Goal: Task Accomplishment & Management: Complete application form

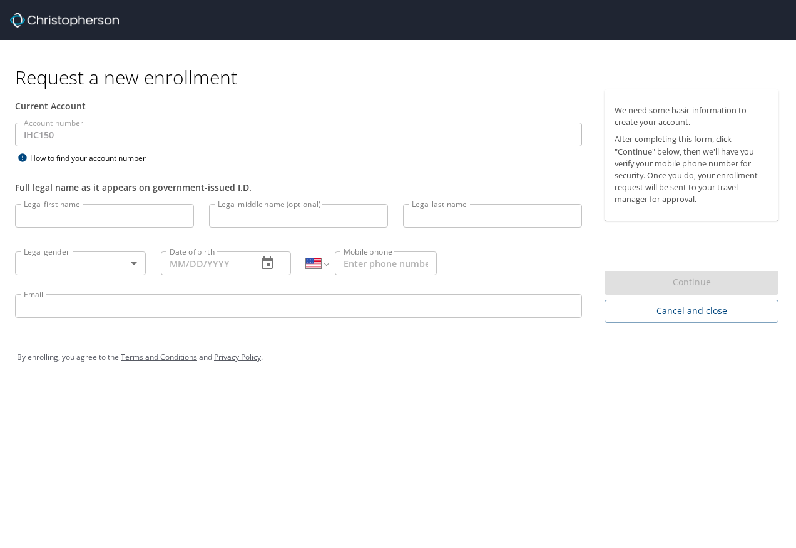
select select "US"
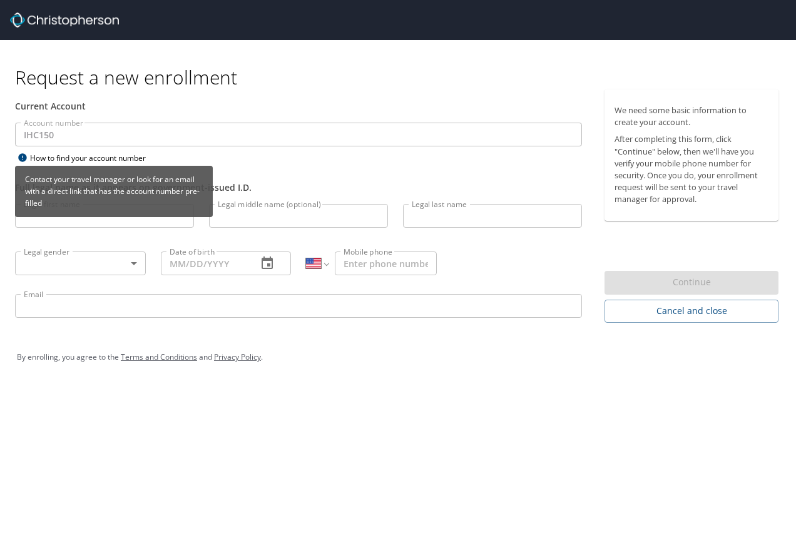
click at [21, 153] on icon at bounding box center [22, 158] width 15 height 10
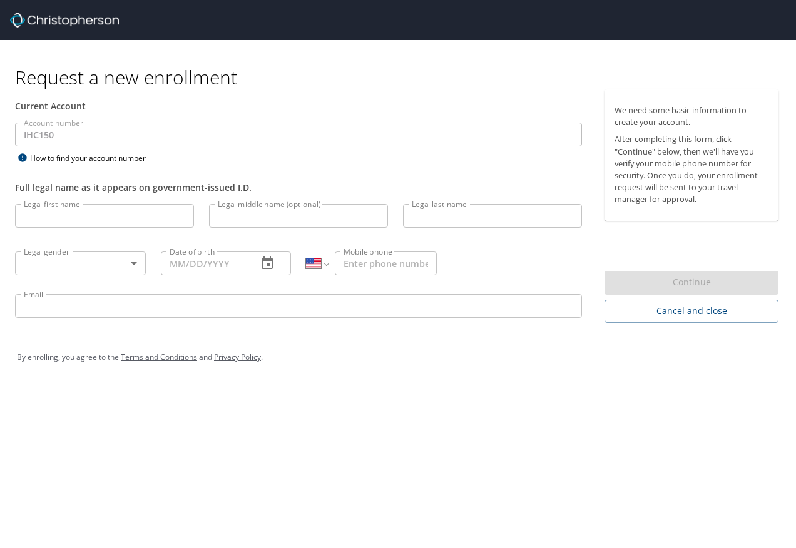
click at [56, 223] on input "Legal first name" at bounding box center [104, 216] width 179 height 24
type input "[PERSON_NAME]"
type input "ross"
type input "09/14/1963"
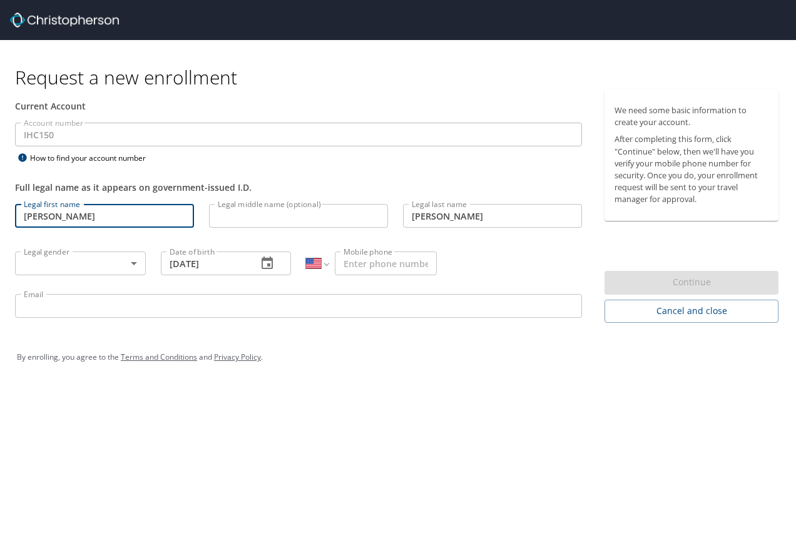
type input "1 (303) 915-0545"
type input "stephen.ross@imail.org"
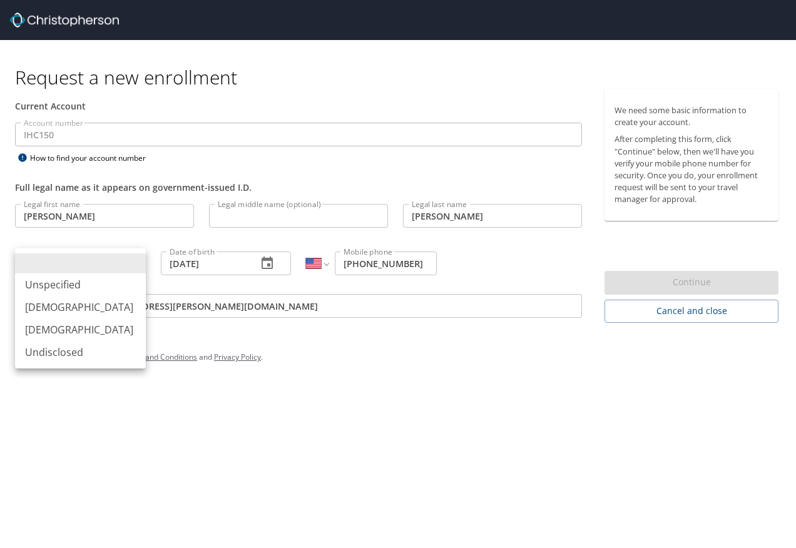
click at [136, 260] on body "Request a new enrollment Current Account Account number IHC150 Account number H…" at bounding box center [398, 274] width 796 height 548
click at [47, 307] on li "Male" at bounding box center [80, 307] width 131 height 23
type input "Male"
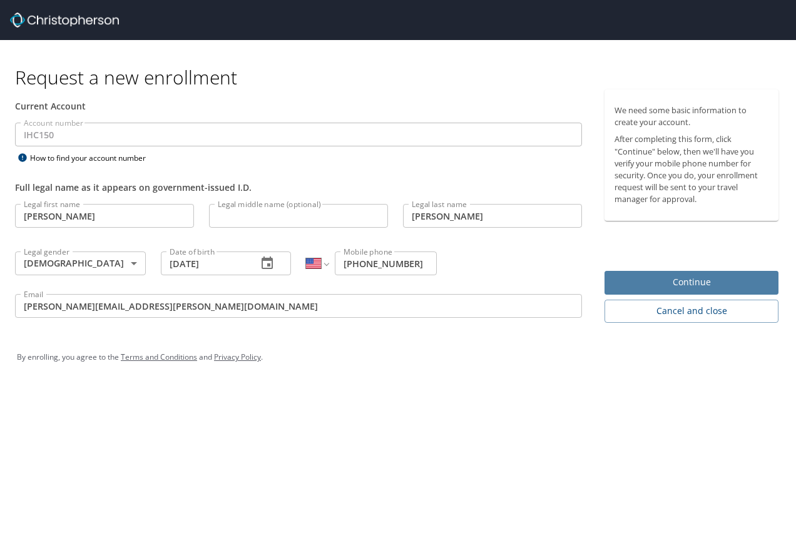
click at [670, 277] on span "Continue" at bounding box center [691, 283] width 154 height 16
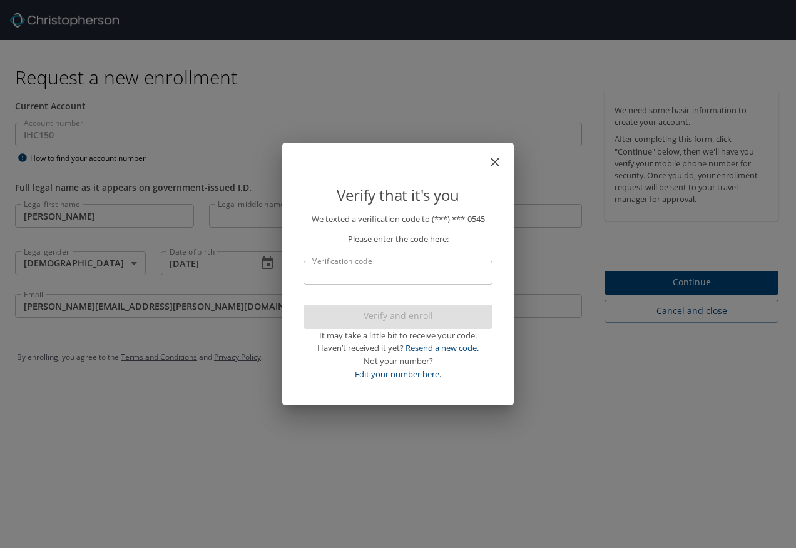
click at [388, 277] on input "Verification code" at bounding box center [397, 273] width 189 height 24
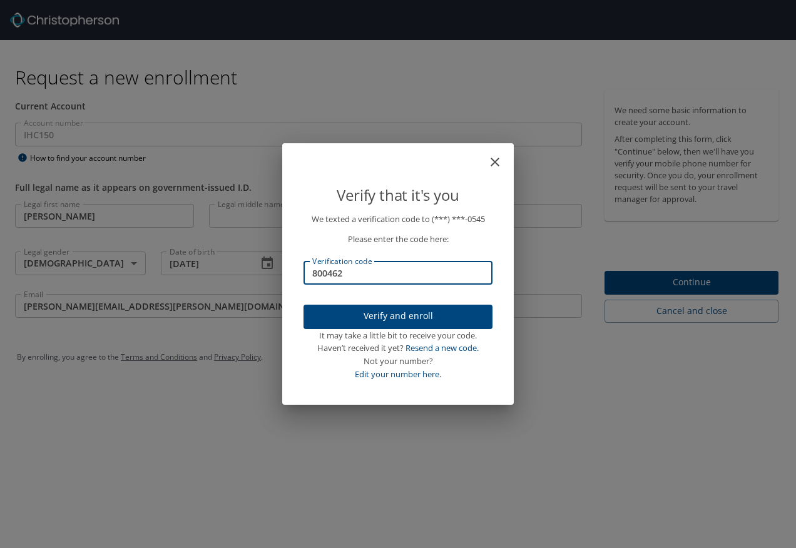
type input "800462"
click at [412, 323] on span "Verify and enroll" at bounding box center [397, 316] width 169 height 16
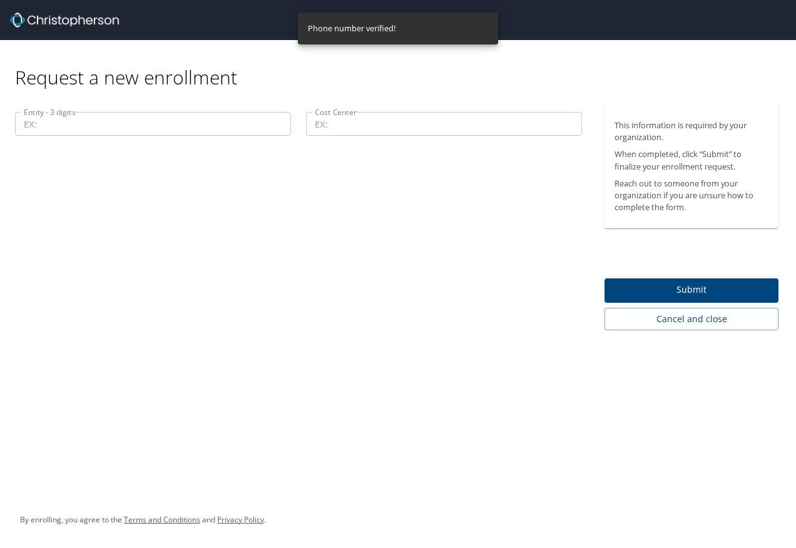
click at [47, 126] on input "Entity - 3 digits" at bounding box center [153, 124] width 276 height 24
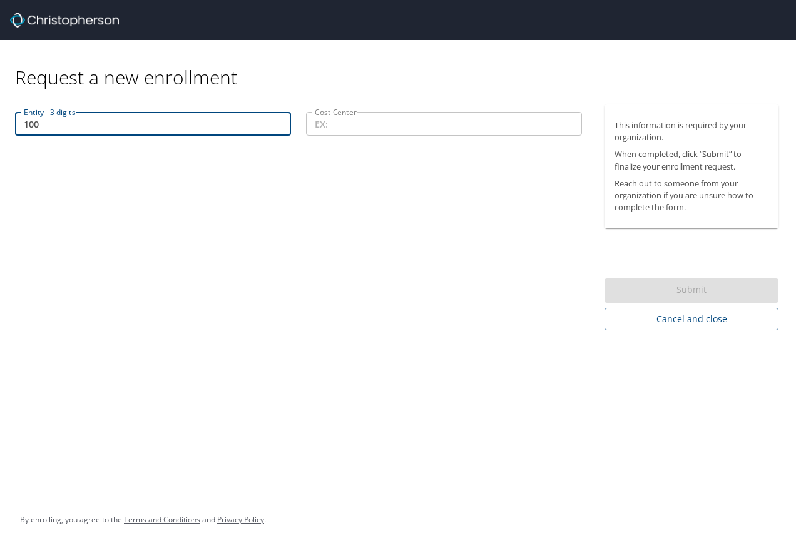
click at [336, 120] on input "Cost Center" at bounding box center [444, 124] width 276 height 24
drag, startPoint x: 54, startPoint y: 126, endPoint x: -8, endPoint y: 125, distance: 61.3
click at [0, 125] on html "Request a new enrollment Entity - 3 digits 100 Entity - 3 digits Min length of …" at bounding box center [398, 274] width 796 height 548
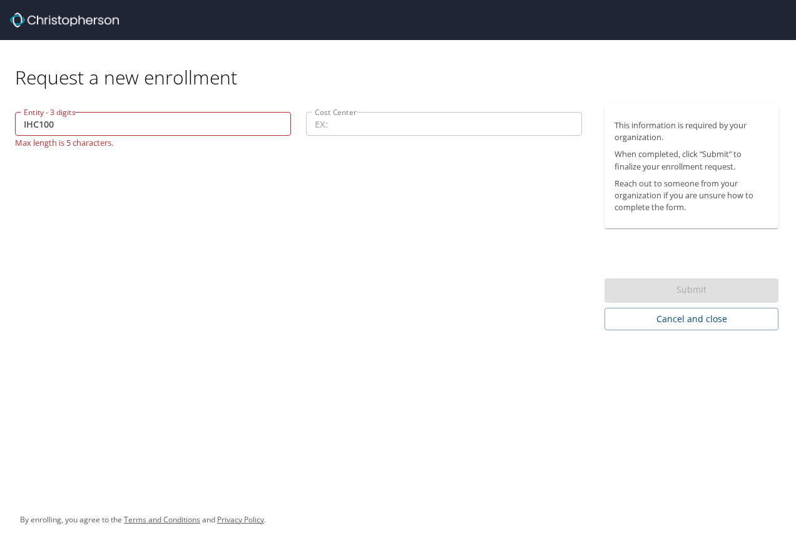
click at [405, 221] on div "Entity - 3 digits IHC100 Entity - 3 digits Max length is 5 characters. Cost Cen…" at bounding box center [298, 217] width 597 height 226
click at [26, 125] on input "IHC100" at bounding box center [153, 124] width 276 height 24
type input "HC100"
click at [140, 182] on div "Entity - 3 digits HC100 Entity - 3 digits Only numbers are allowed in this fiel…" at bounding box center [298, 217] width 597 height 226
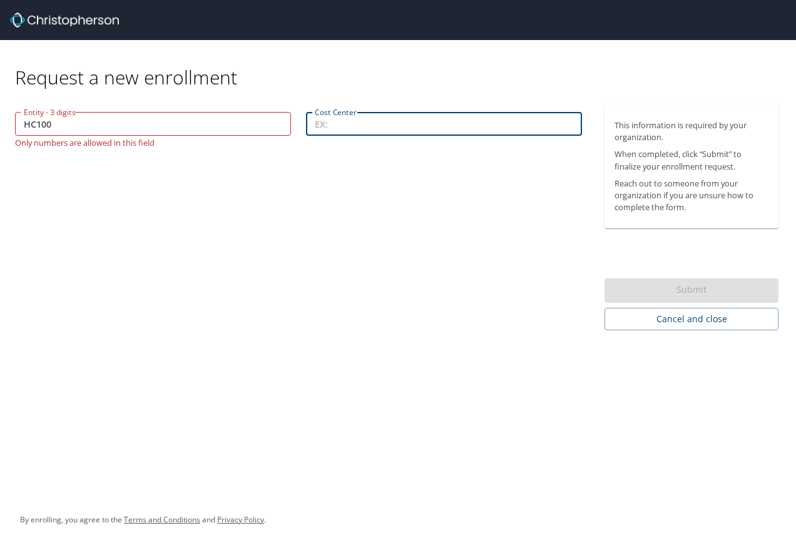
click at [398, 128] on input "Cost Center" at bounding box center [444, 124] width 276 height 24
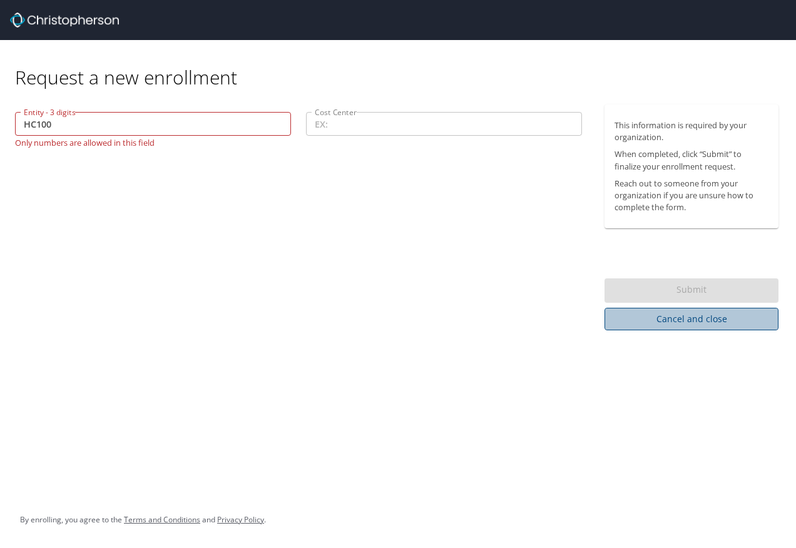
click at [682, 320] on span "Cancel and close" at bounding box center [691, 320] width 154 height 16
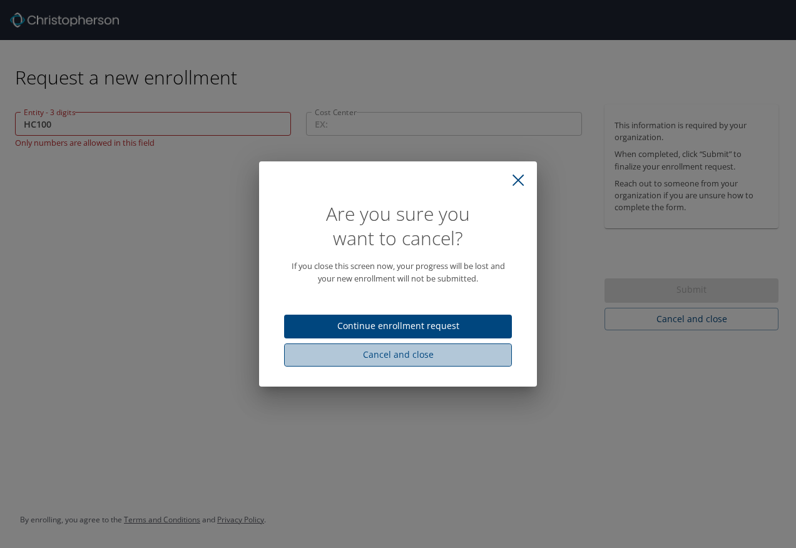
click at [389, 354] on span "Cancel and close" at bounding box center [398, 355] width 208 height 16
select select "US"
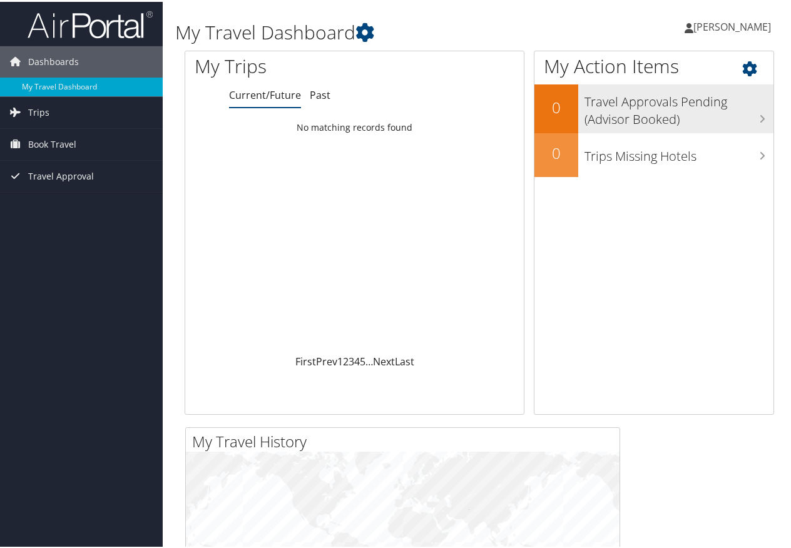
click at [759, 116] on icon at bounding box center [762, 117] width 6 height 10
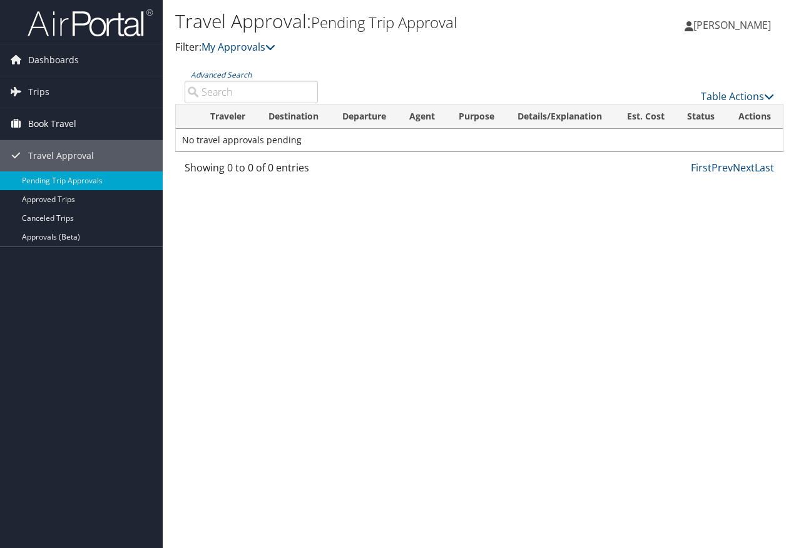
click at [51, 125] on span "Book Travel" at bounding box center [52, 123] width 48 height 31
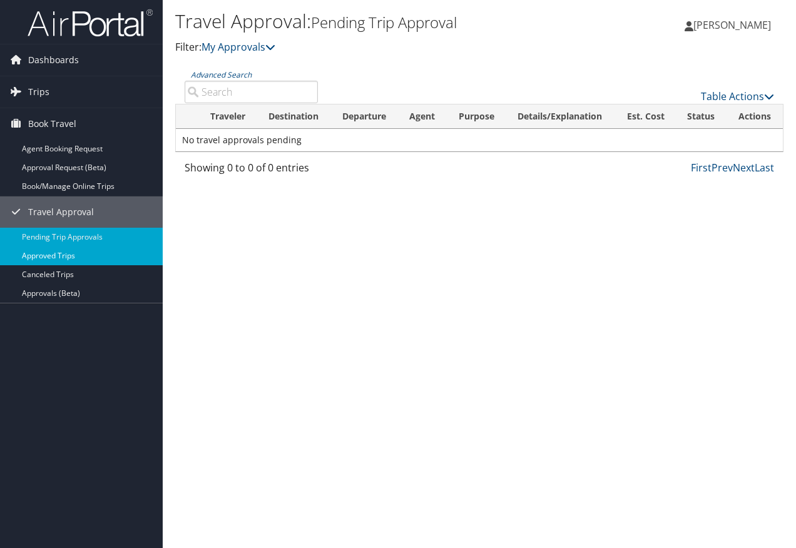
click at [49, 254] on link "Approved Trips" at bounding box center [81, 256] width 163 height 19
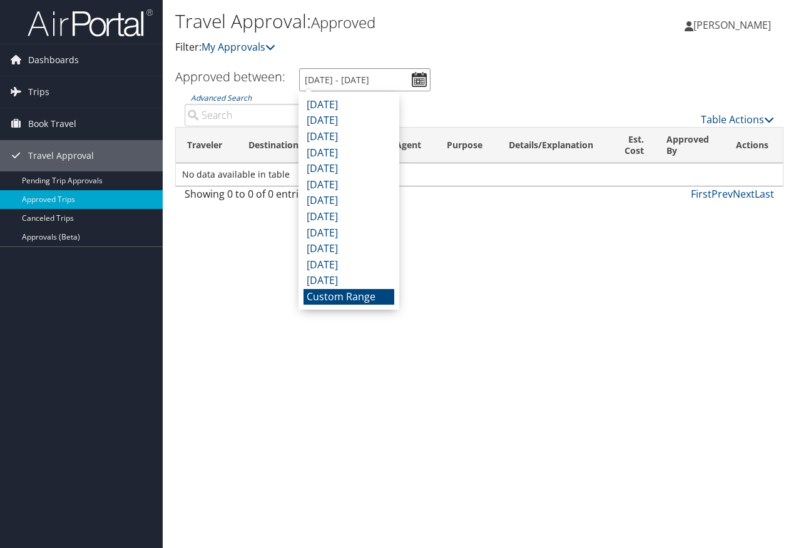
click at [414, 80] on input "9/7/2025 - 10/7/2025" at bounding box center [364, 79] width 131 height 23
click at [338, 263] on li "November 2024" at bounding box center [348, 265] width 91 height 16
type input "11/1/2024 - 11/30/2024"
click at [420, 76] on input "11/1/2024 - 11/30/2024" at bounding box center [364, 79] width 131 height 23
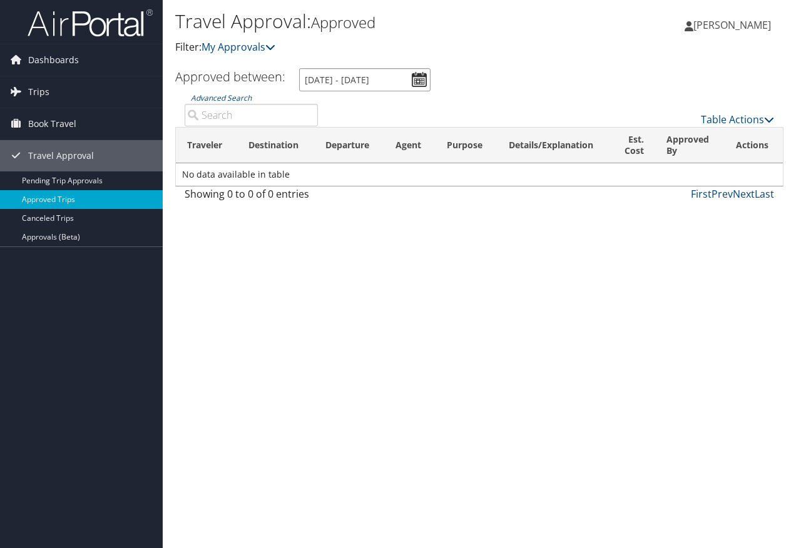
click at [414, 74] on input "11/1/2024 - 11/30/2024" at bounding box center [364, 79] width 131 height 23
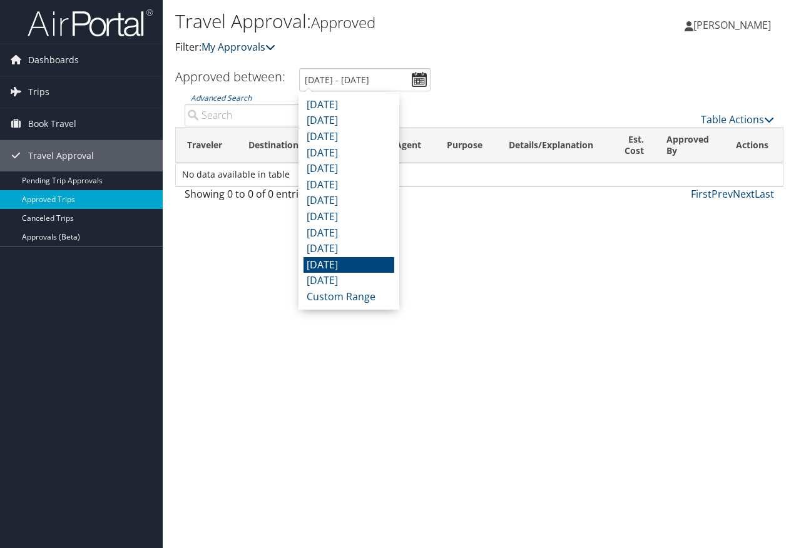
click at [275, 43] on icon at bounding box center [270, 47] width 10 height 10
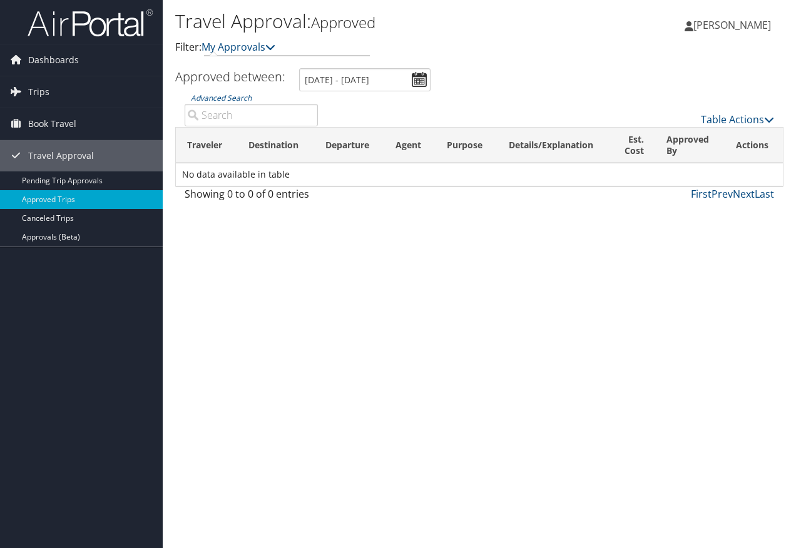
click at [313, 378] on div "Travel Approval: Approved Filter: My Approvals stephen ross stephen ross My Set…" at bounding box center [479, 274] width 633 height 548
click at [55, 63] on span "Dashboards" at bounding box center [53, 59] width 51 height 31
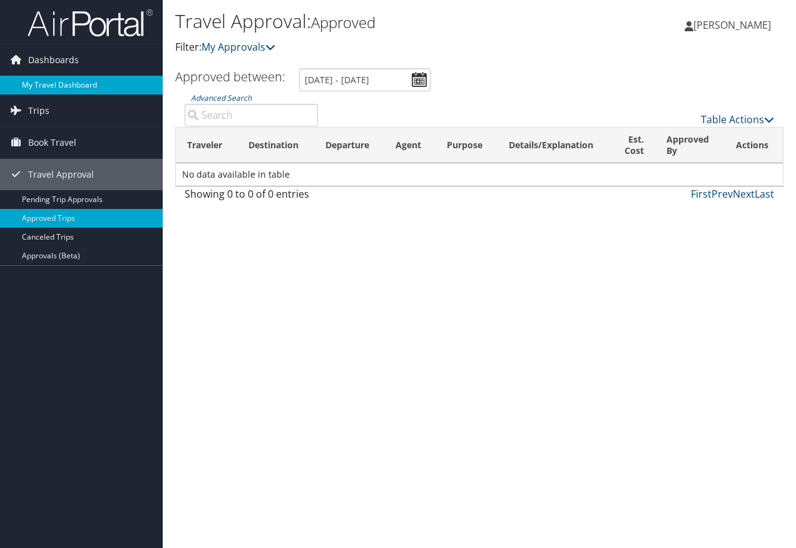
click at [52, 85] on link "My Travel Dashboard" at bounding box center [81, 85] width 163 height 19
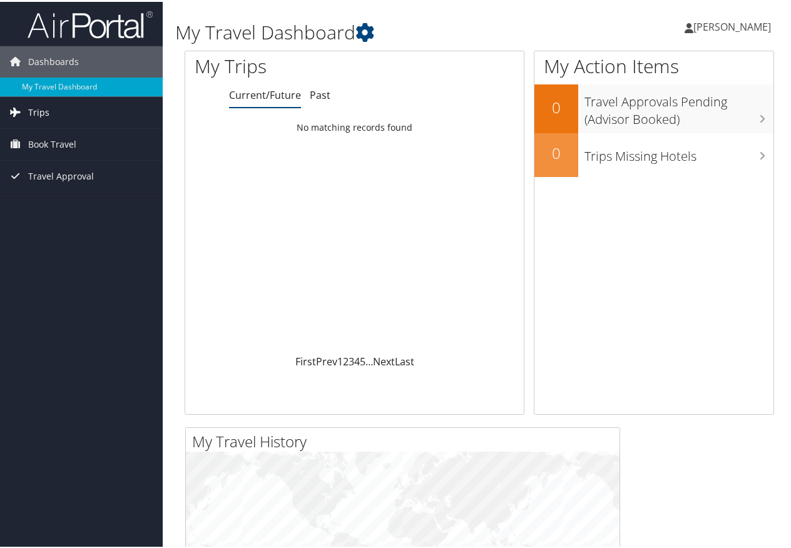
click at [35, 108] on span "Trips" at bounding box center [38, 110] width 21 height 31
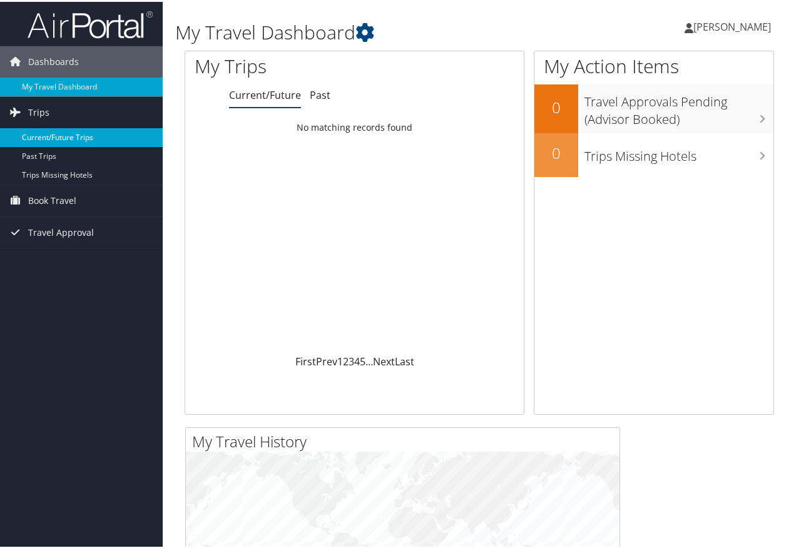
click at [61, 134] on link "Current/Future Trips" at bounding box center [81, 135] width 163 height 19
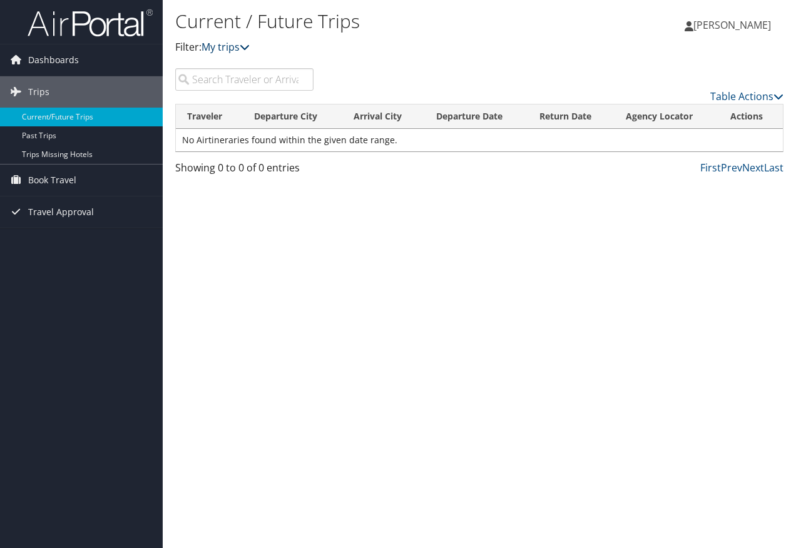
click at [246, 47] on icon at bounding box center [245, 47] width 10 height 10
click at [232, 79] on input "search" at bounding box center [244, 79] width 138 height 23
click at [39, 209] on span "Travel Approval" at bounding box center [61, 211] width 66 height 31
click at [64, 235] on link "Pending Trip Approvals" at bounding box center [81, 237] width 163 height 19
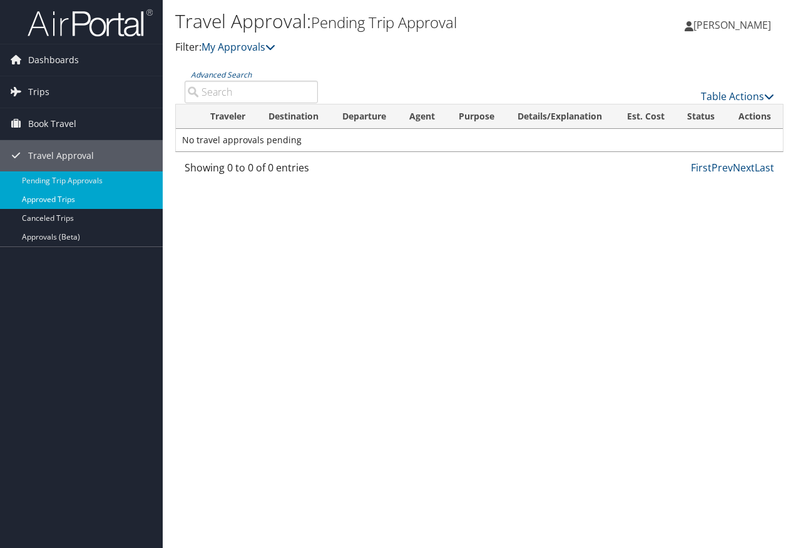
click at [49, 200] on link "Approved Trips" at bounding box center [81, 199] width 163 height 19
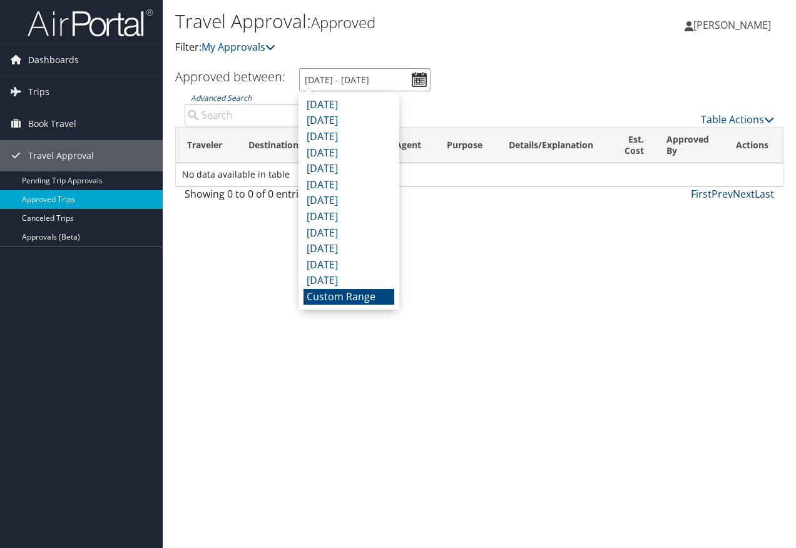
click at [417, 79] on input "9/7/2025 - 10/7/2025" at bounding box center [364, 79] width 131 height 23
click at [338, 297] on li "Custom Range" at bounding box center [348, 297] width 91 height 16
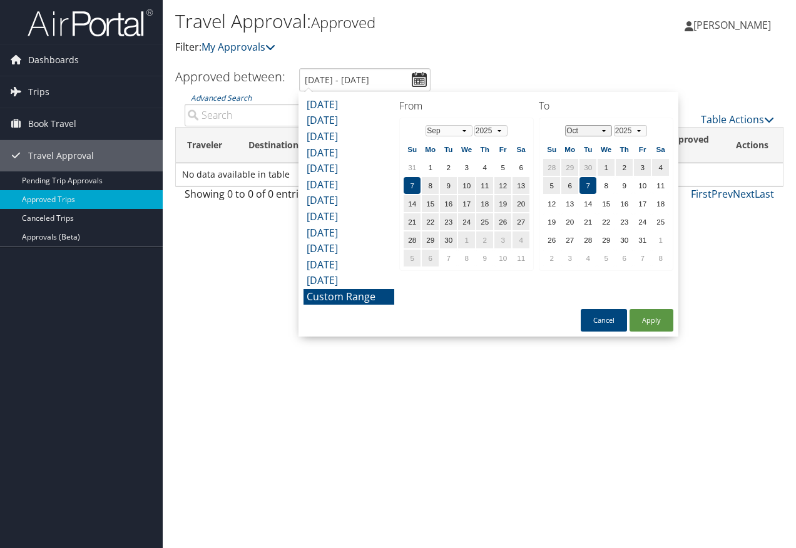
click at [603, 131] on select "Jan Feb Mar Apr May Jun Jul Aug Sep Oct Nov Dec" at bounding box center [588, 130] width 47 height 11
click at [608, 186] on td "5" at bounding box center [606, 185] width 17 height 17
click at [657, 328] on button "Apply" at bounding box center [651, 320] width 44 height 23
type input "9/7/2025 - 11/5/2025"
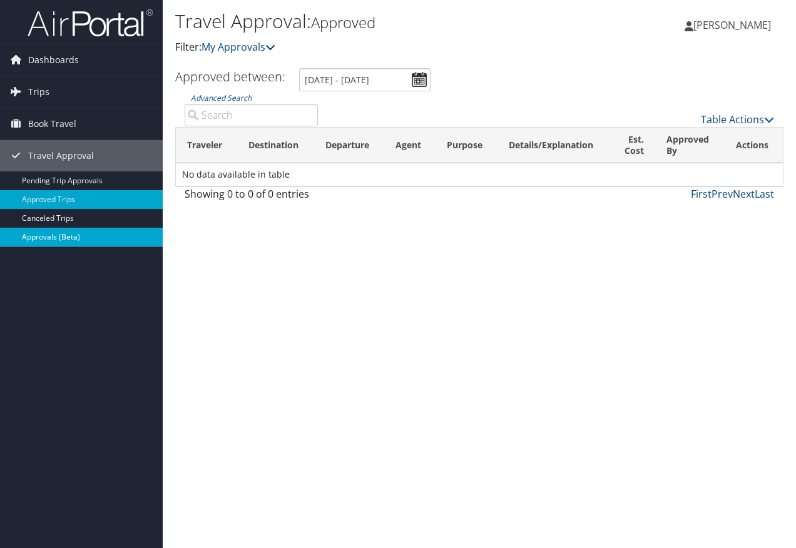
click at [61, 235] on link "Approvals (Beta)" at bounding box center [81, 237] width 163 height 19
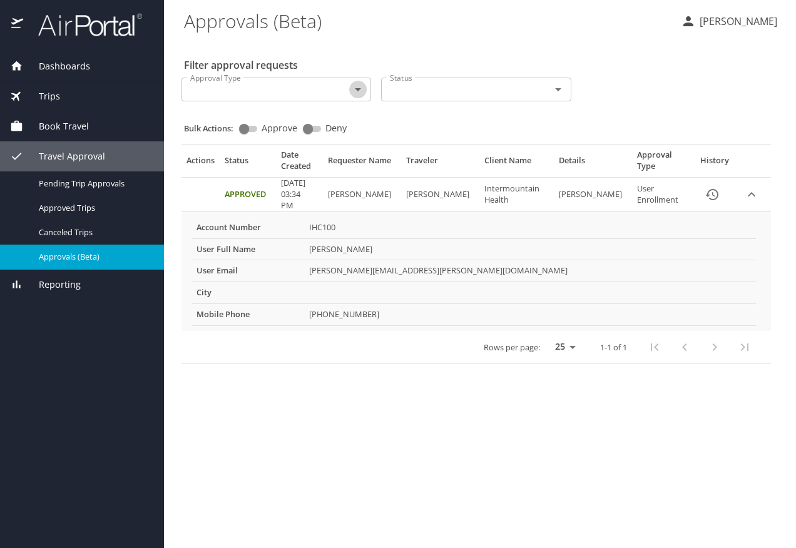
click at [355, 91] on icon "Open" at bounding box center [357, 89] width 15 height 15
click at [439, 407] on main "Approvals (Beta) [PERSON_NAME] Filter approval requests Approval Type Approval …" at bounding box center [480, 274] width 632 height 548
click at [357, 88] on icon "Open" at bounding box center [357, 89] width 15 height 15
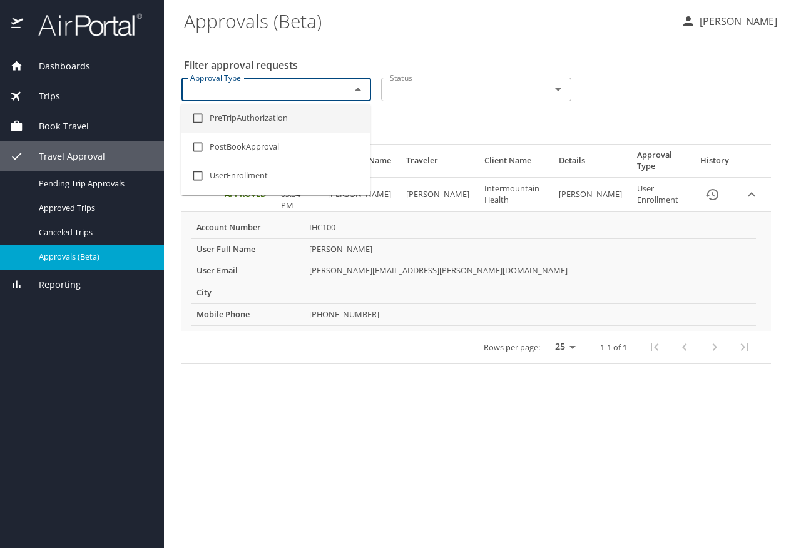
click at [201, 120] on input "checkbox" at bounding box center [198, 118] width 24 height 24
checkbox input "true"
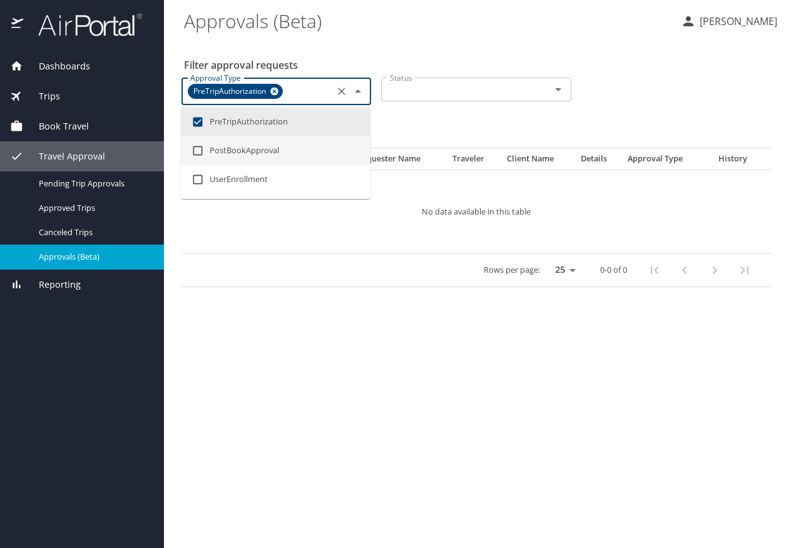
click at [200, 148] on input "checkbox" at bounding box center [198, 151] width 24 height 24
checkbox input "true"
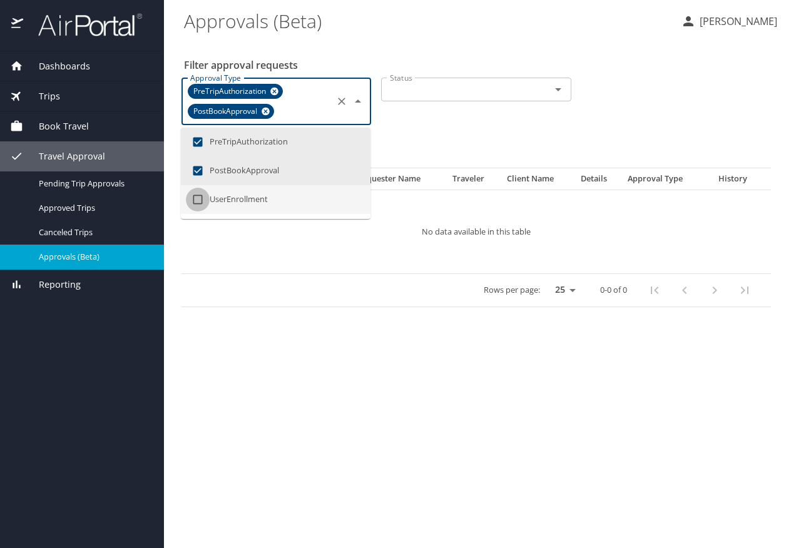
click at [197, 195] on input "checkbox" at bounding box center [198, 200] width 24 height 24
checkbox input "true"
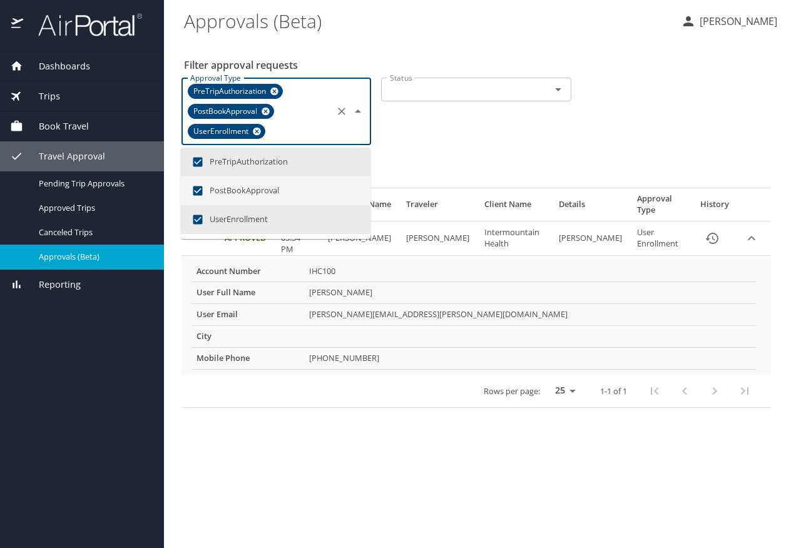
click at [226, 188] on li "PostBookApproval" at bounding box center [276, 190] width 190 height 29
checkbox input "false"
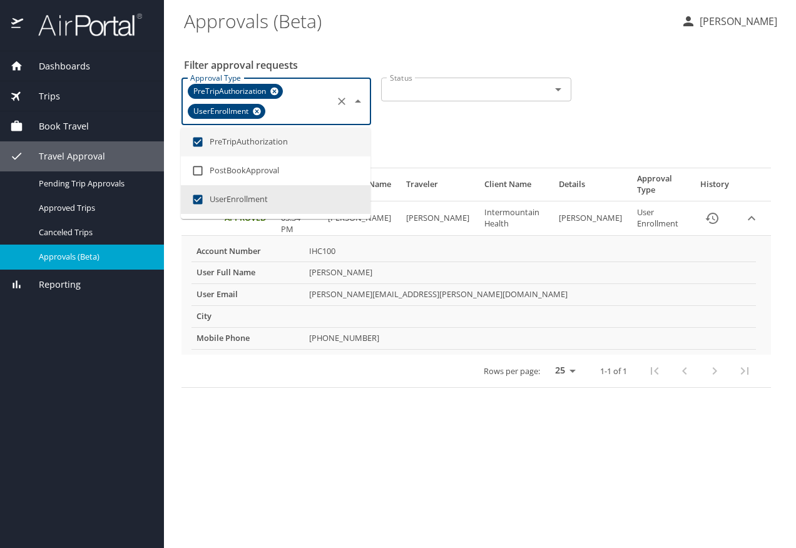
click at [220, 140] on li "PreTripAuthorization" at bounding box center [276, 142] width 190 height 29
checkbox input "false"
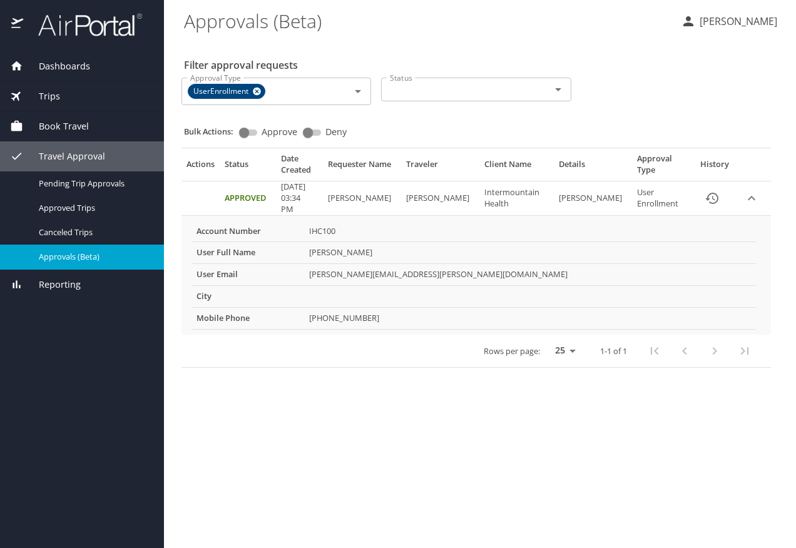
click at [374, 464] on main "Approvals (Beta) stephen ross Filter approval requests Approval Type UserEnroll…" at bounding box center [480, 274] width 632 height 548
click at [49, 123] on span "Book Travel" at bounding box center [56, 127] width 66 height 14
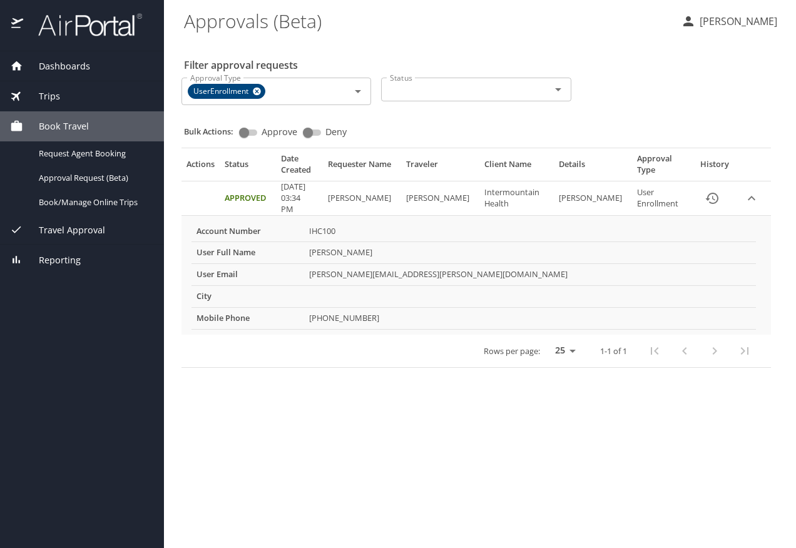
click at [48, 93] on span "Trips" at bounding box center [41, 96] width 37 height 14
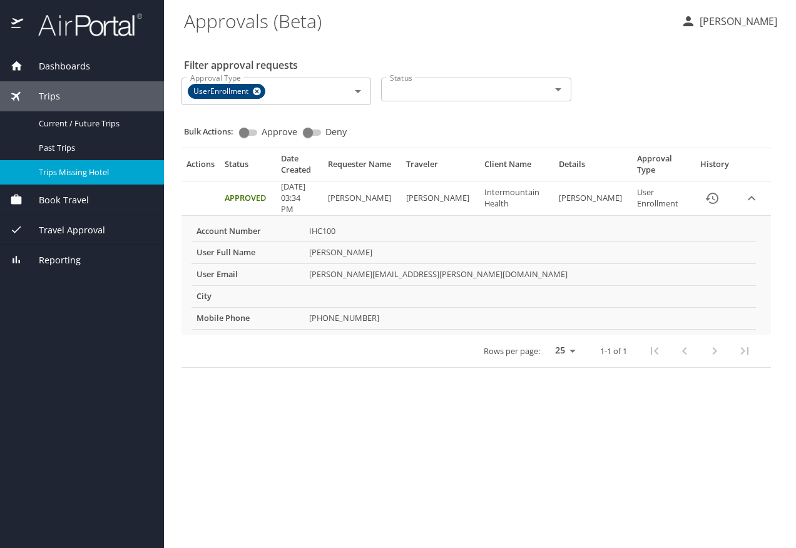
click at [51, 175] on span "Trips Missing Hotel" at bounding box center [94, 172] width 110 height 12
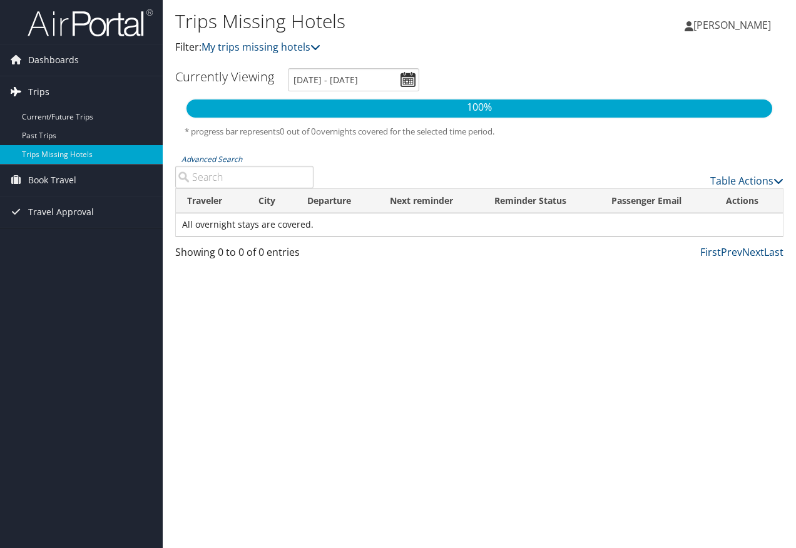
click at [41, 88] on span "Trips" at bounding box center [38, 91] width 21 height 31
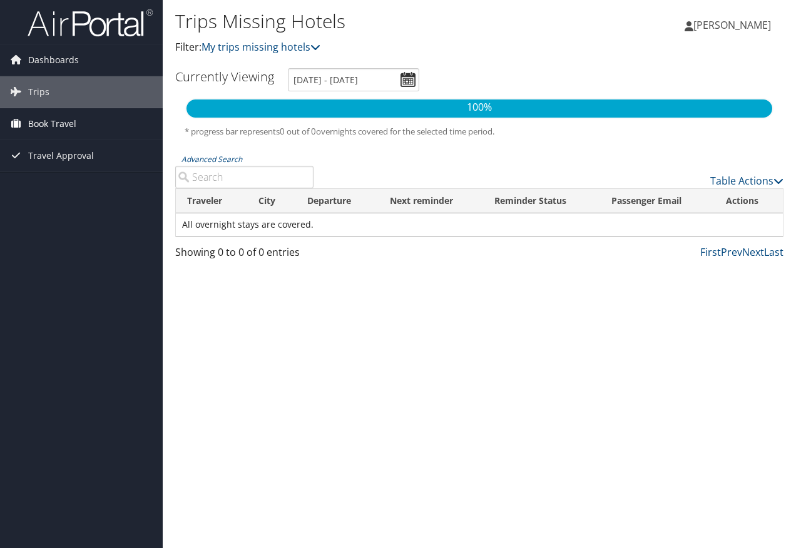
click at [45, 120] on span "Book Travel" at bounding box center [52, 123] width 48 height 31
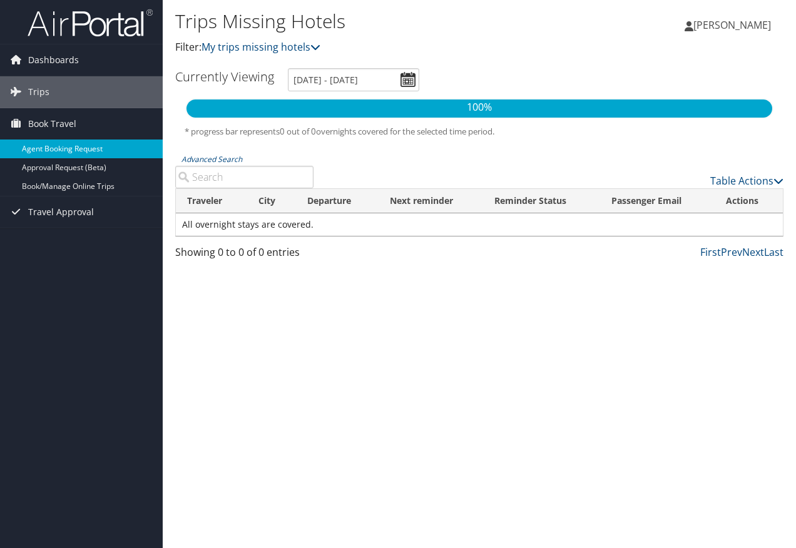
click at [61, 146] on link "Agent Booking Request" at bounding box center [81, 149] width 163 height 19
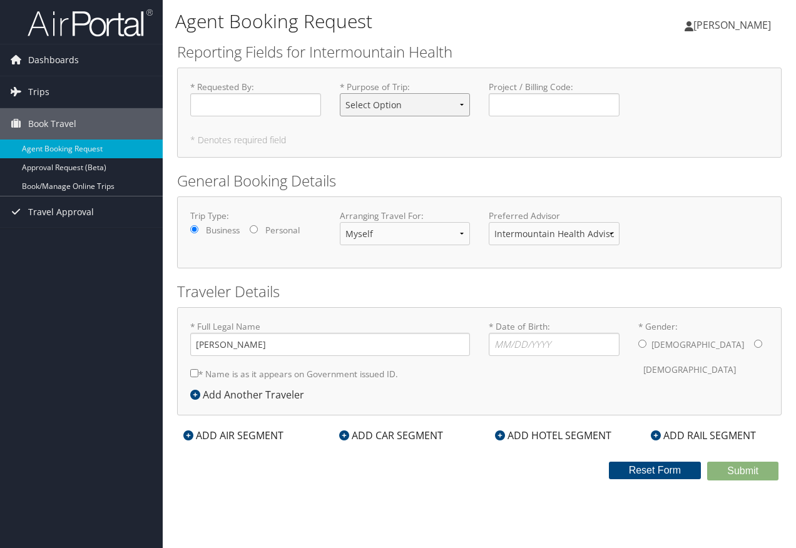
click at [461, 104] on select "Select Option 3rd Party Reimbursable Business CME Conf or Education Groups Pers…" at bounding box center [405, 104] width 131 height 23
click at [428, 474] on div "Submit Reset Form" at bounding box center [479, 471] width 623 height 19
click at [66, 120] on span "Book Travel" at bounding box center [52, 123] width 48 height 31
